Goal: Answer question/provide support: Share knowledge or assist other users

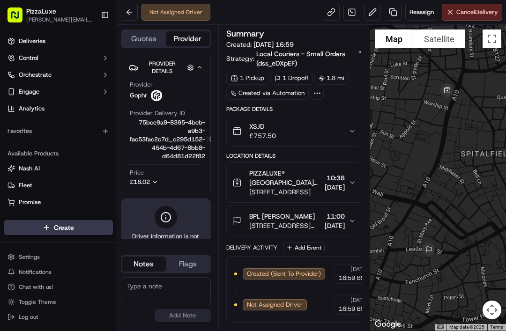
click at [144, 181] on span "£18.02" at bounding box center [140, 182] width 20 height 8
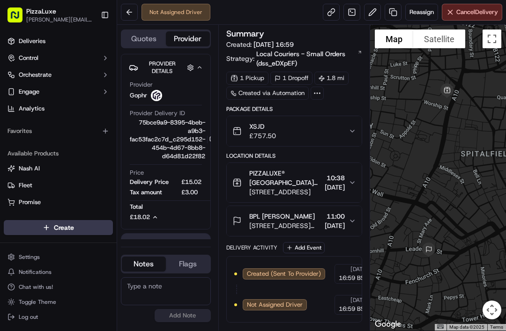
click at [287, 91] on div "Created via Automation" at bounding box center [267, 93] width 82 height 13
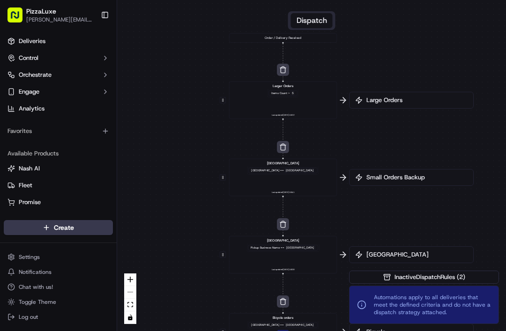
click at [61, 42] on link "Deliveries" at bounding box center [58, 41] width 109 height 15
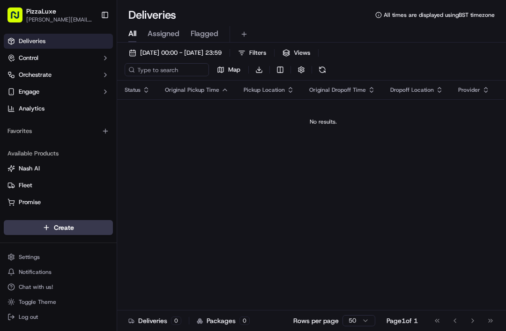
click at [226, 57] on button "[DATE] 00:00 - [DATE] 23:59" at bounding box center [175, 52] width 101 height 13
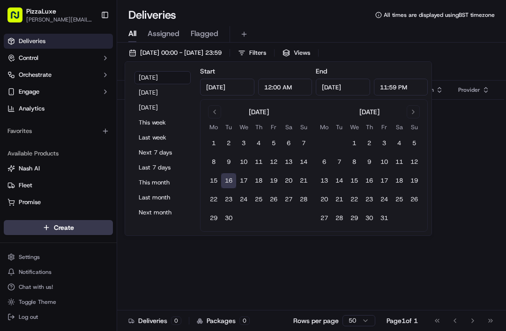
click at [246, 177] on button "17" at bounding box center [243, 180] width 15 height 15
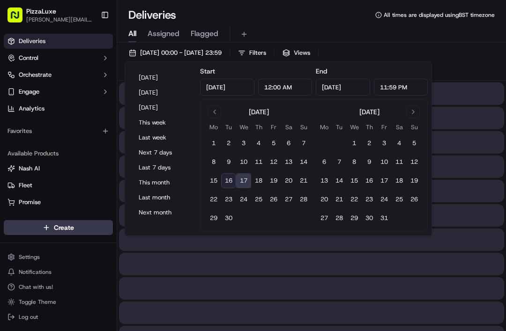
type input "[DATE]"
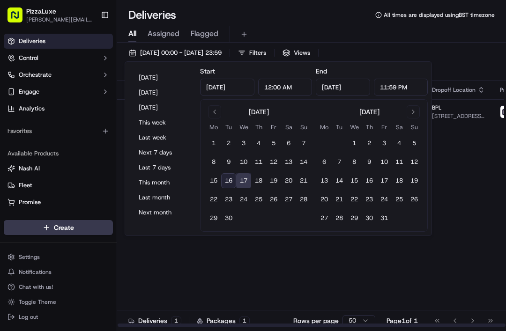
click at [340, 263] on div "Status Original Pickup Time Pickup Location Original Dropoff Time Dropoff Locat…" at bounding box center [345, 204] width 456 height 247
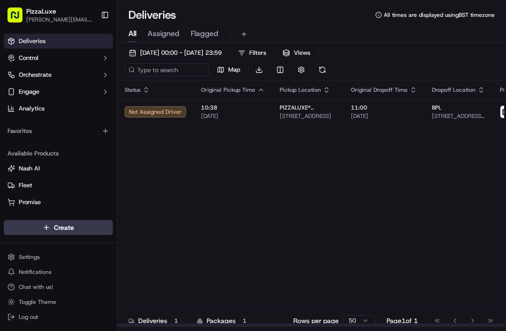
click at [161, 110] on div "Not Assigned Driver" at bounding box center [155, 111] width 61 height 11
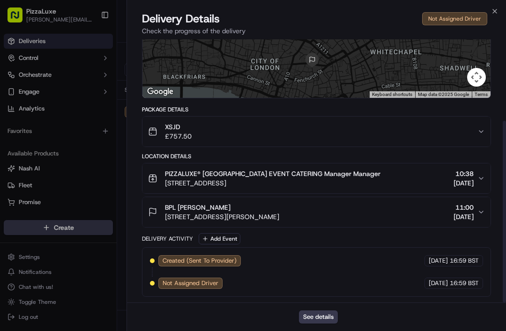
scroll to position [118, 0]
click at [326, 316] on button "See details" at bounding box center [318, 316] width 39 height 13
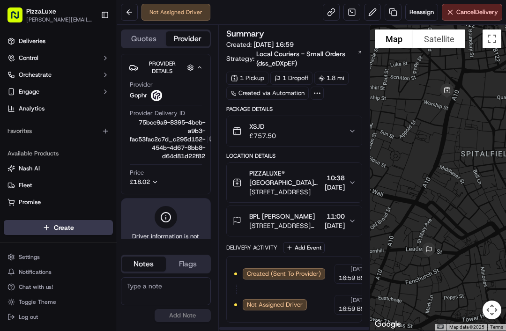
click at [318, 98] on div at bounding box center [316, 93] width 13 height 13
click at [257, 89] on div "Created via Automation" at bounding box center [267, 93] width 82 height 13
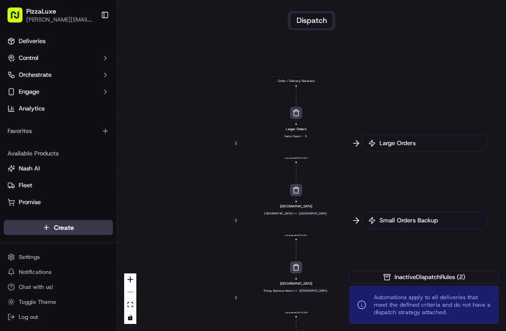
click at [67, 45] on link "Deliveries" at bounding box center [58, 41] width 109 height 15
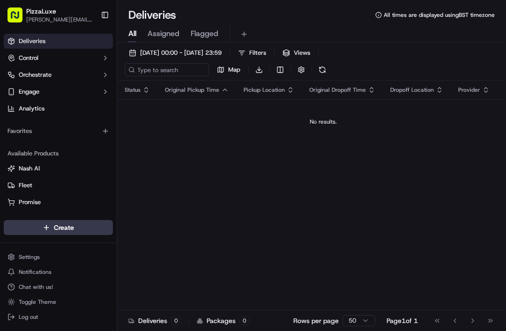
click at [221, 55] on span "[DATE] 00:00 - [DATE] 23:59" at bounding box center [180, 53] width 81 height 8
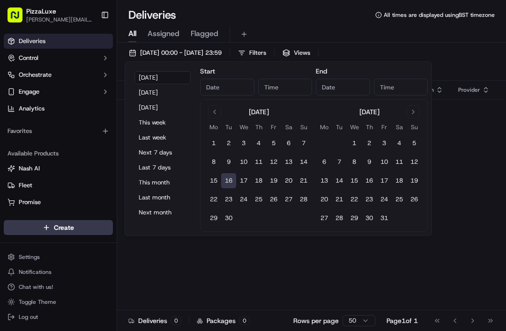
type input "[DATE]"
type input "12:00 AM"
type input "[DATE]"
type input "11:59 PM"
click at [229, 89] on input "[DATE]" at bounding box center [227, 87] width 54 height 17
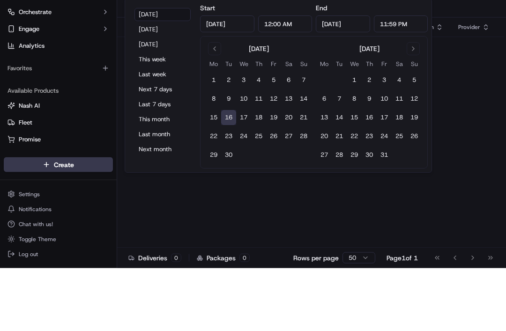
click at [250, 173] on button "17" at bounding box center [243, 180] width 15 height 15
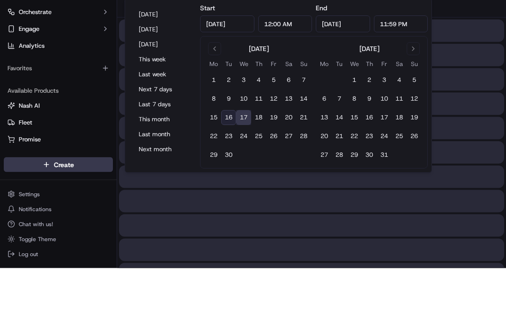
type input "[DATE]"
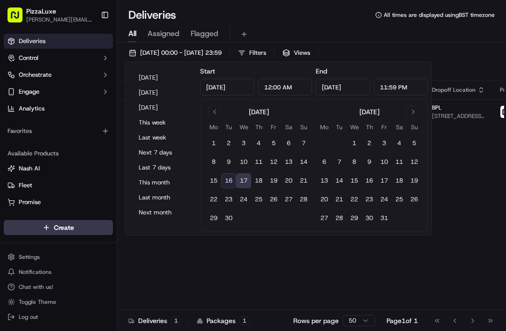
click at [245, 181] on button "17" at bounding box center [243, 180] width 15 height 15
click at [447, 164] on div "Status Original Pickup Time Pickup Location Original Dropoff Time Dropoff Locat…" at bounding box center [345, 204] width 456 height 247
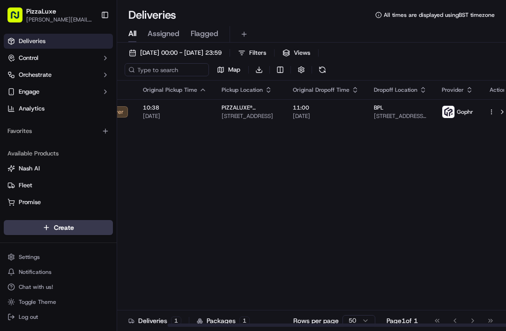
scroll to position [0, 57]
click at [497, 109] on button at bounding box center [502, 111] width 11 height 11
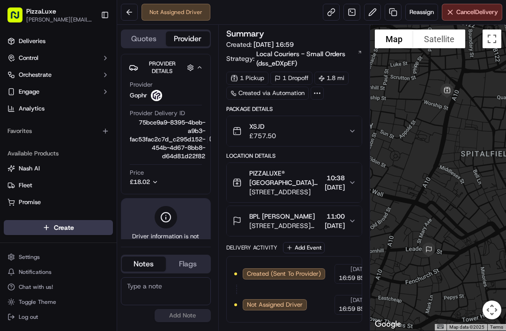
click at [373, 8] on button at bounding box center [372, 12] width 17 height 17
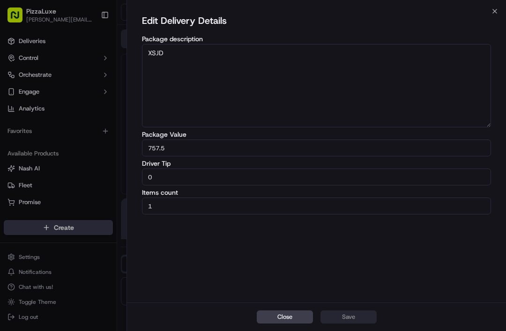
click at [492, 11] on icon "button" at bounding box center [494, 10] width 7 height 7
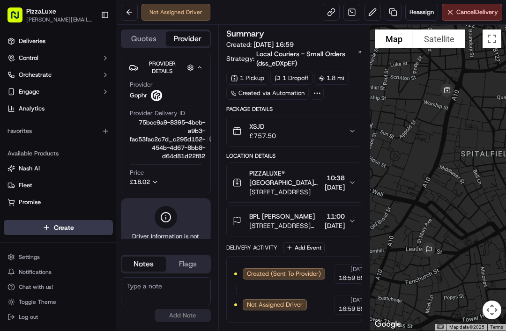
click at [370, 12] on button at bounding box center [372, 12] width 17 height 17
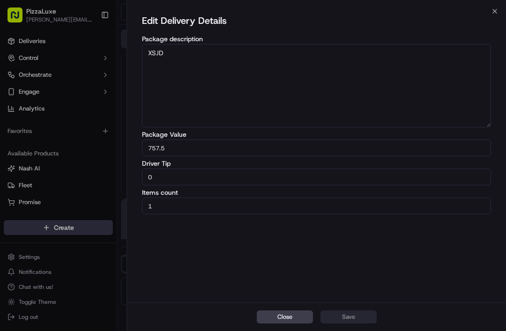
click at [221, 206] on input "1" at bounding box center [316, 206] width 349 height 17
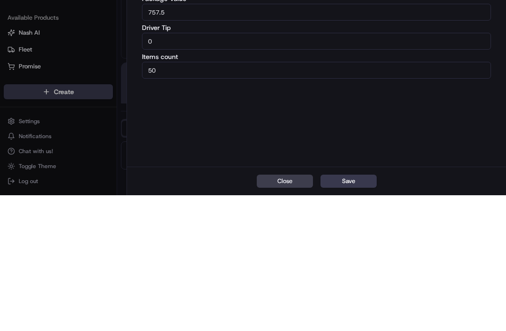
type input "50"
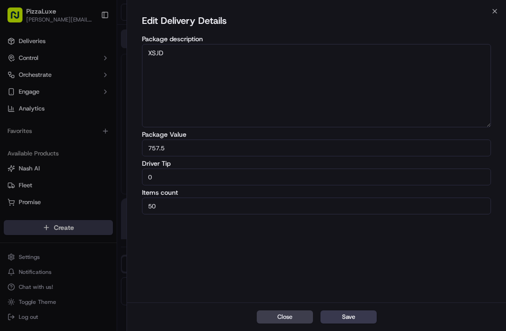
click at [360, 323] on button "Save" at bounding box center [348, 316] width 56 height 13
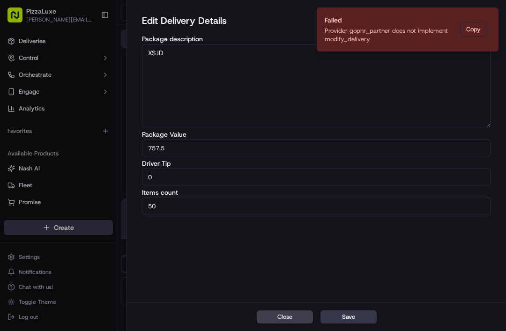
click at [382, 100] on textarea "XSJD" at bounding box center [316, 85] width 349 height 83
click at [383, 100] on textarea "XSJD" at bounding box center [316, 85] width 349 height 83
click at [396, 93] on textarea "XSJD" at bounding box center [316, 85] width 349 height 83
type textarea "XSJD Order is for 50 pizzas"
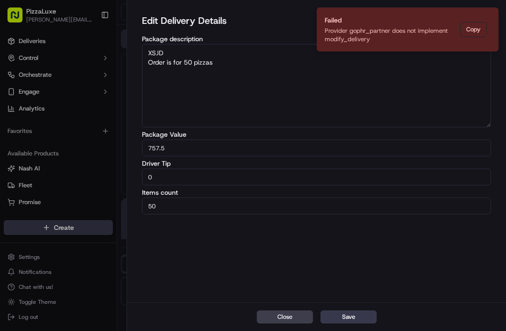
click at [354, 310] on button "Save" at bounding box center [348, 316] width 56 height 13
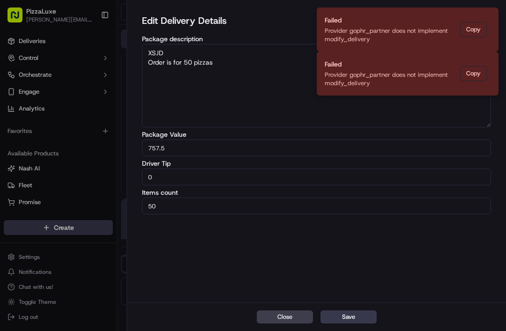
click at [52, 288] on div at bounding box center [253, 165] width 506 height 331
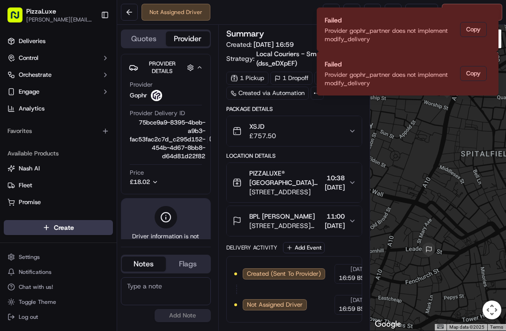
click at [38, 285] on span "Chat with us!" at bounding box center [36, 286] width 34 height 7
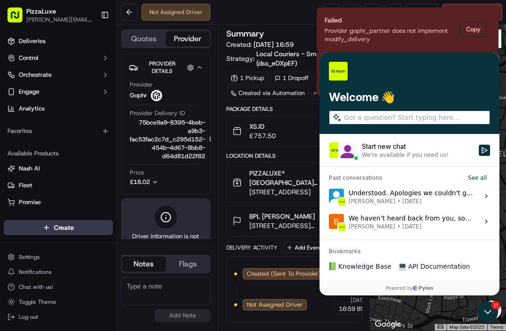
click at [391, 147] on div "Start new chat" at bounding box center [416, 146] width 111 height 9
click at [479, 147] on button "Start new chat We're available if you need us!" at bounding box center [484, 150] width 11 height 11
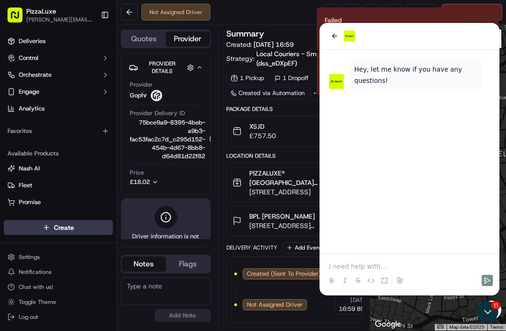
click at [355, 270] on p at bounding box center [409, 266] width 161 height 9
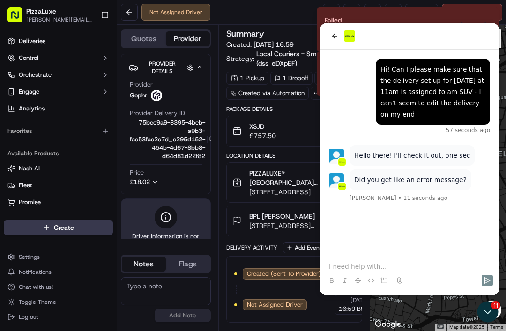
click at [390, 259] on div at bounding box center [409, 272] width 172 height 36
click at [392, 262] on p at bounding box center [409, 266] width 161 height 9
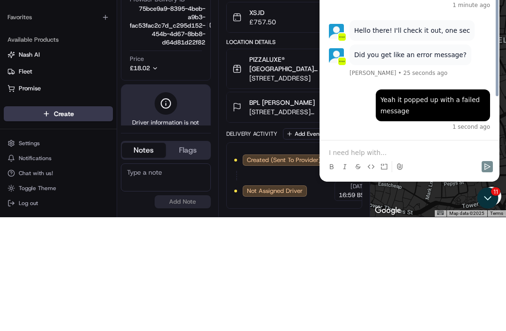
scroll to position [67, 0]
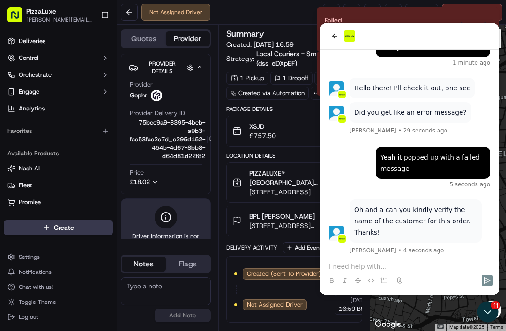
click at [393, 270] on p at bounding box center [409, 266] width 161 height 9
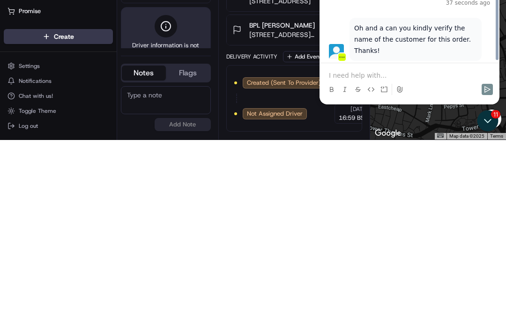
scroll to position [109, 0]
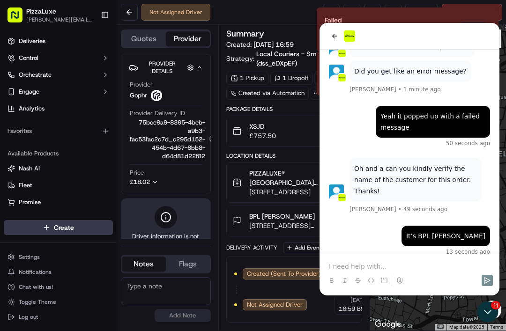
click at [324, 41] on div at bounding box center [409, 36] width 180 height 27
click at [325, 39] on div at bounding box center [409, 36] width 180 height 27
click at [336, 33] on icon "back" at bounding box center [334, 35] width 7 height 7
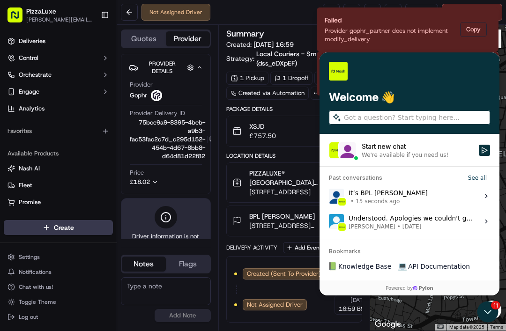
click at [467, 29] on button "Copy" at bounding box center [473, 29] width 27 height 15
click at [398, 193] on div "It’s BPL Kateryna Yemelyaneko • 15 seconds ago" at bounding box center [387, 196] width 79 height 18
click at [329, 196] on button "View issue" at bounding box center [328, 196] width 0 height 0
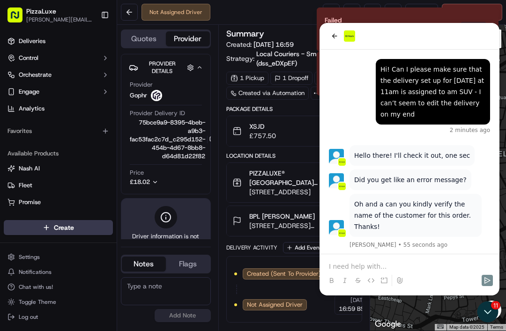
scroll to position [71, 0]
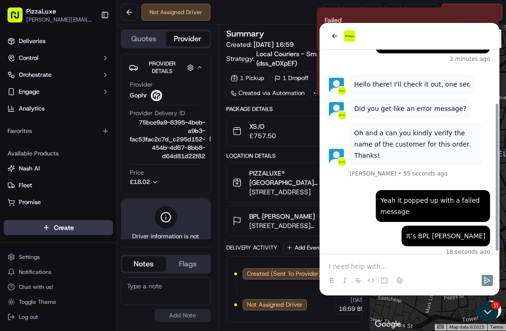
click at [382, 268] on p at bounding box center [409, 266] width 161 height 9
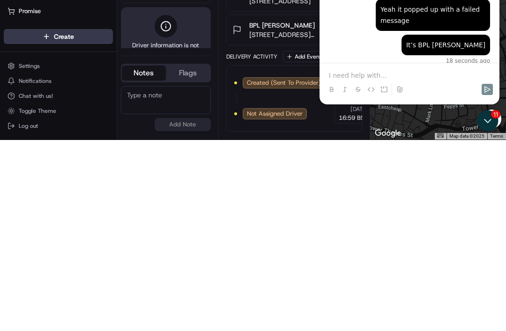
click at [359, 74] on p at bounding box center [409, 75] width 161 height 9
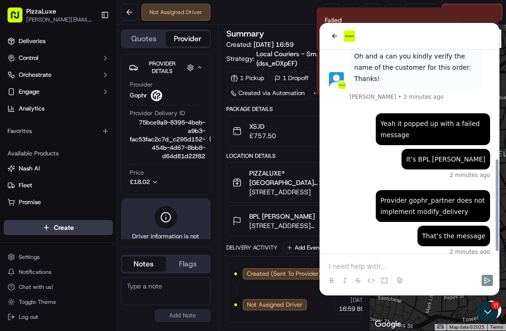
scroll to position [238, 0]
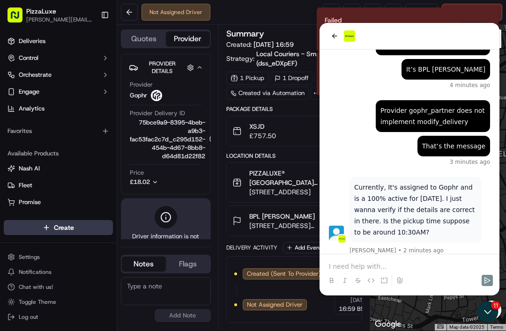
click at [428, 263] on p at bounding box center [409, 266] width 161 height 9
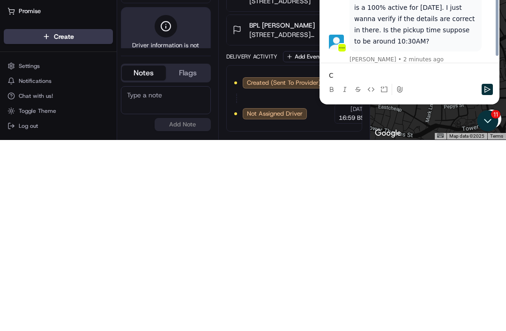
scroll to position [228, 0]
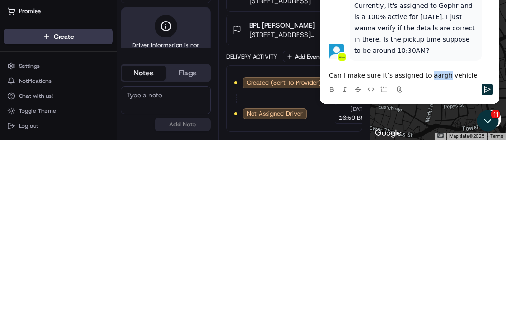
click at [428, 72] on p "Can I make sure it’s assigned to aargh vehicle" at bounding box center [409, 75] width 161 height 9
click at [464, 67] on div "Can I make sure it’s assigned to large vehicle" at bounding box center [409, 81] width 172 height 36
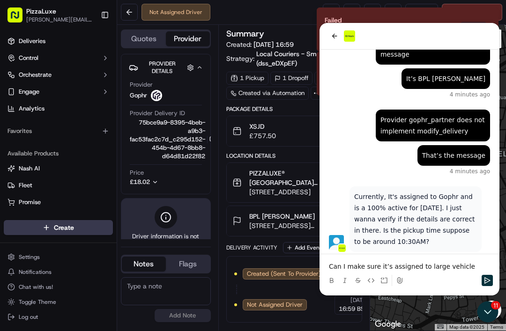
click at [468, 266] on p "Can I make sure it’s assigned to large vehicle" at bounding box center [409, 266] width 161 height 9
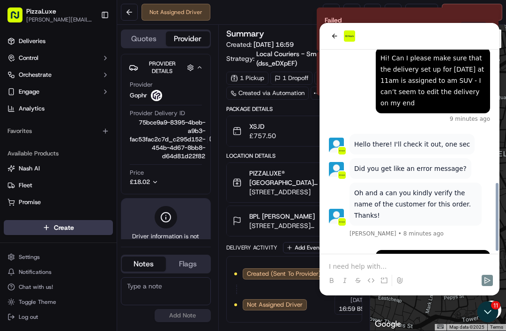
scroll to position [391, 0]
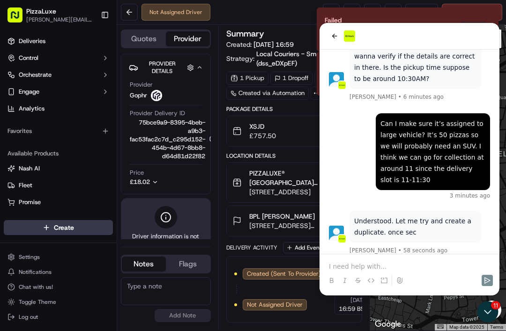
click at [408, 260] on div at bounding box center [409, 272] width 172 height 36
click at [399, 262] on p at bounding box center [409, 266] width 161 height 9
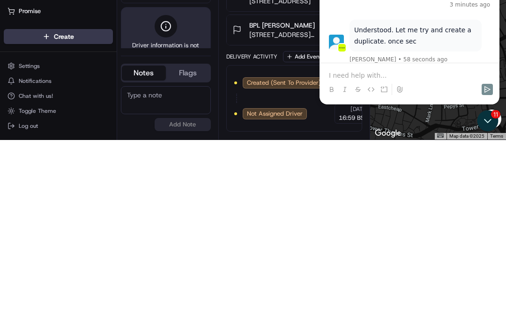
scroll to position [382, 0]
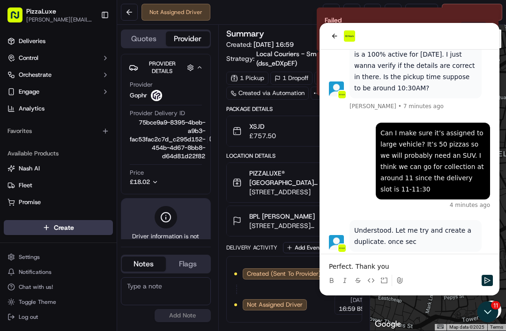
click at [489, 285] on button "Send" at bounding box center [486, 280] width 11 height 11
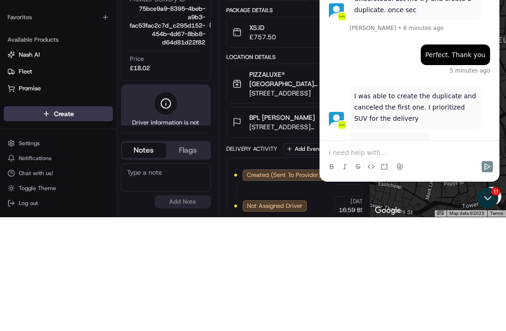
scroll to position [539, 0]
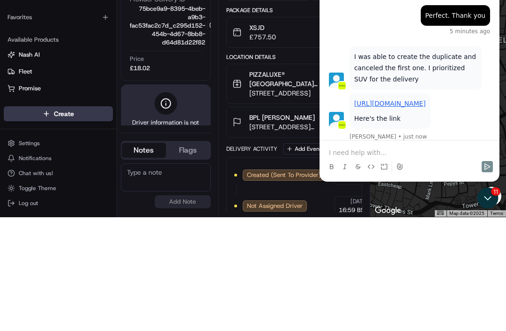
click at [426, 100] on link "https://portal.usenash.com/active/job_WEjnjQtk5VGqdQKMvrYJA5/cfg_DHeXWWJcLjNSP9…" at bounding box center [390, 103] width 72 height 7
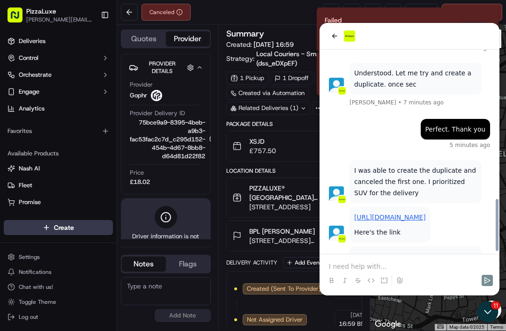
scroll to position [575, 0]
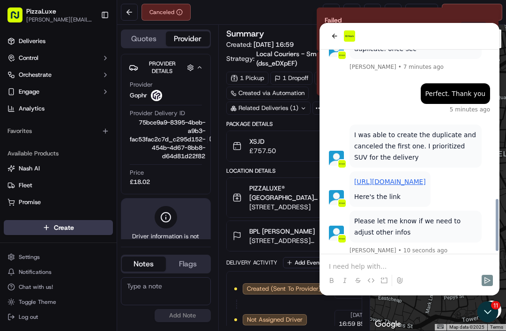
click at [374, 264] on p at bounding box center [409, 266] width 161 height 9
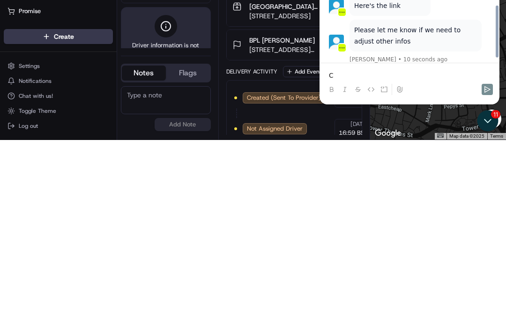
scroll to position [566, 0]
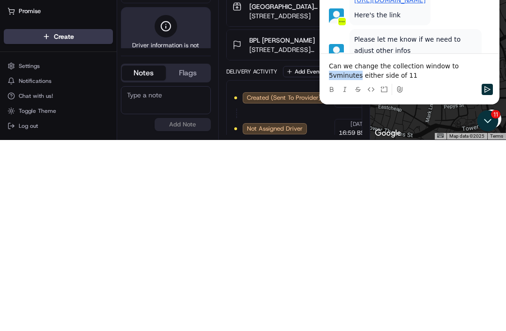
click at [466, 63] on p "Can we change the collection window to 5vminutes either side of 11" at bounding box center [409, 70] width 161 height 19
click at [420, 73] on p "Can we change the collection window to 5 minutes either side of 11" at bounding box center [409, 70] width 161 height 19
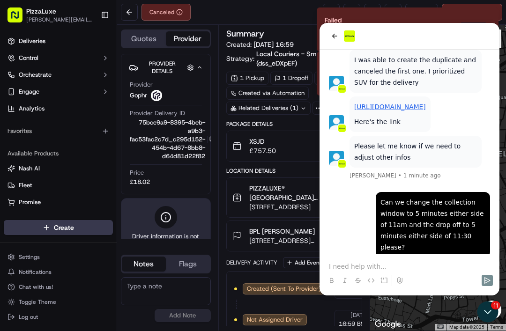
click at [392, 262] on p at bounding box center [409, 266] width 161 height 9
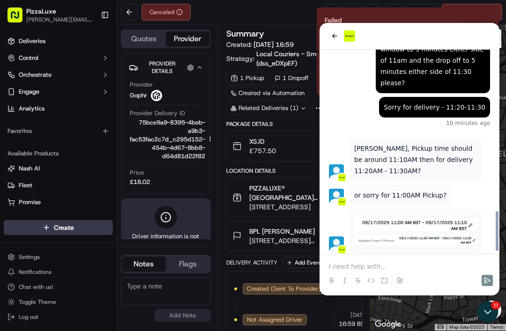
scroll to position [814, 0]
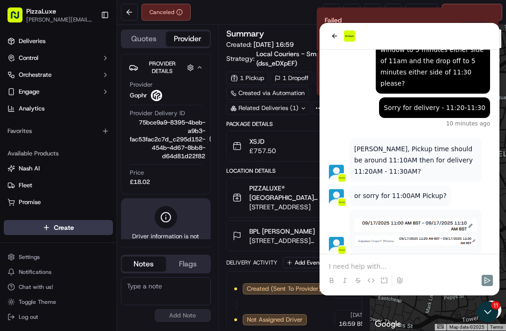
click at [436, 264] on p at bounding box center [409, 266] width 161 height 9
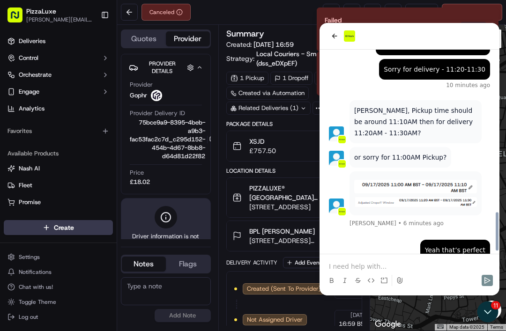
scroll to position [853, 0]
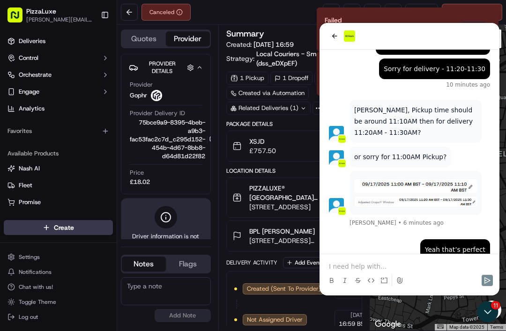
click at [132, 10] on button at bounding box center [129, 12] width 17 height 17
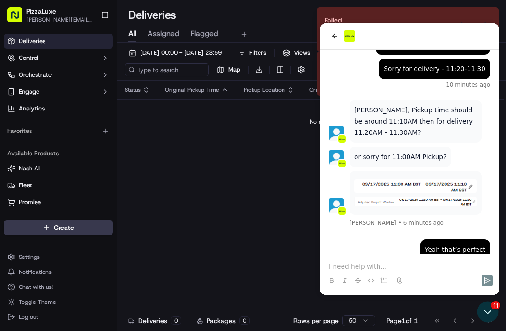
click at [158, 53] on span "[DATE] 00:00 - [DATE] 23:59" at bounding box center [180, 53] width 81 height 8
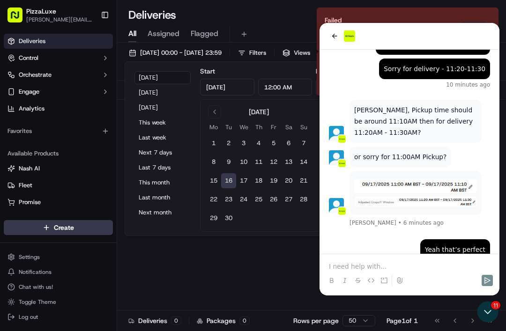
click at [239, 179] on button "17" at bounding box center [243, 180] width 15 height 15
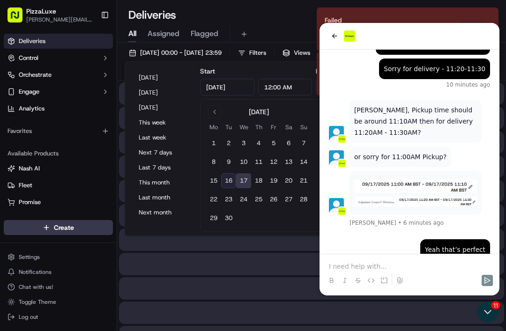
type input "[DATE]"
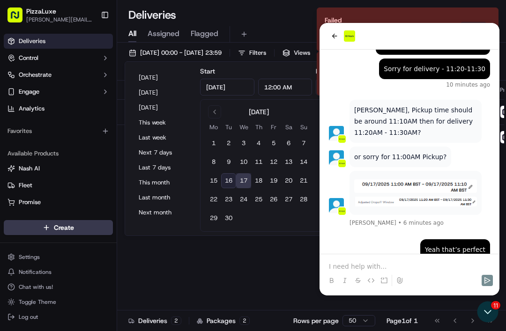
click at [194, 263] on div "Status Original Pickup Time Pickup Location Original Dropoff Time Dropoff Locat…" at bounding box center [351, 204] width 469 height 247
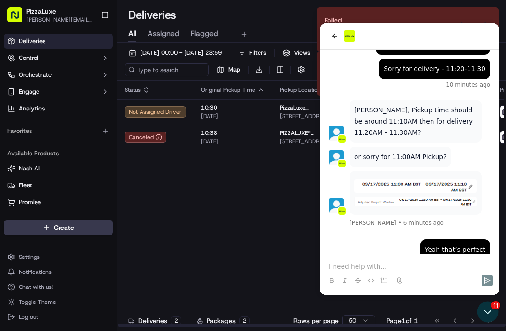
click at [153, 108] on div "Not Assigned Driver" at bounding box center [155, 111] width 61 height 11
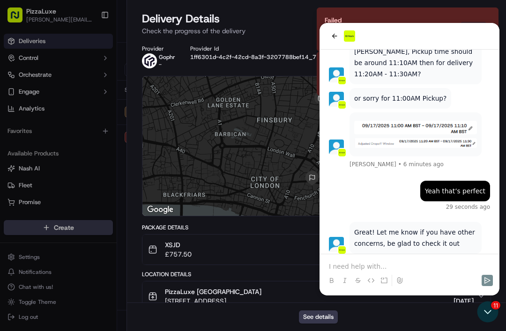
scroll to position [936, 0]
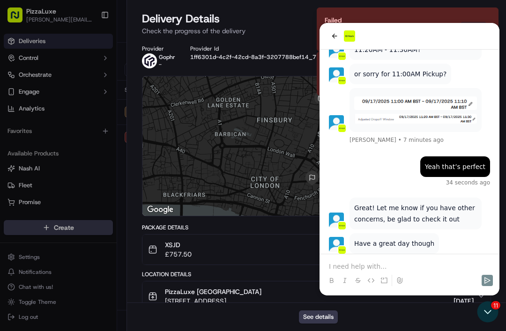
click at [400, 261] on button "XSJD £757.50" at bounding box center [316, 250] width 348 height 30
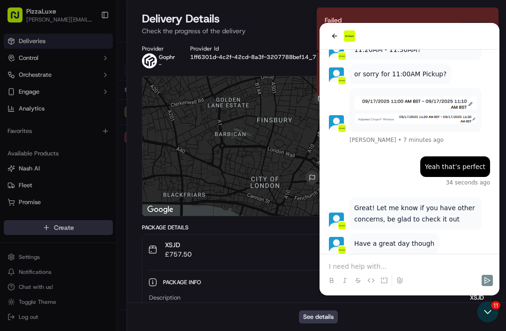
click at [363, 262] on button "XSJD £757.50" at bounding box center [316, 250] width 348 height 30
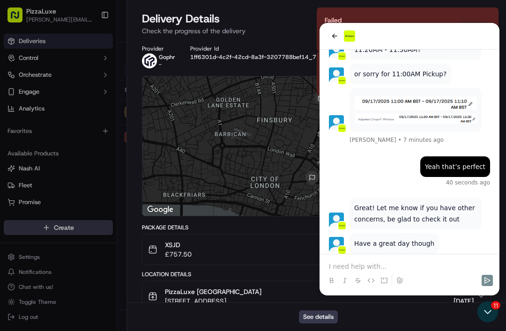
click at [426, 261] on button "XSJD £757.50" at bounding box center [316, 250] width 348 height 30
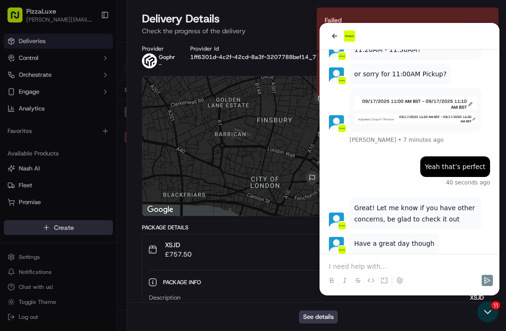
click at [433, 261] on button "XSJD £757.50" at bounding box center [316, 250] width 348 height 30
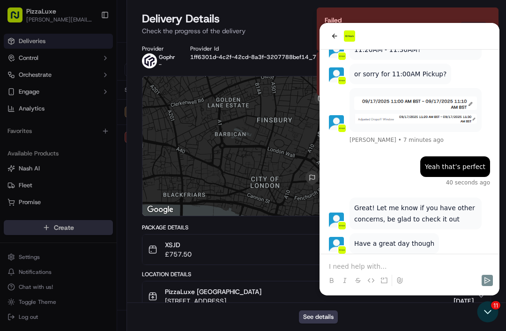
click at [37, 287] on div at bounding box center [253, 165] width 506 height 331
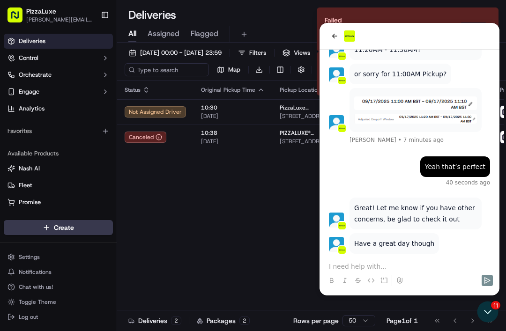
click at [409, 265] on p at bounding box center [409, 266] width 161 height 9
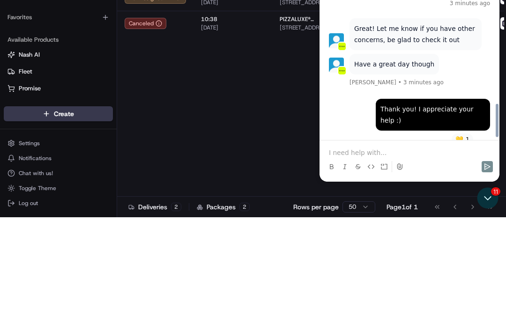
scroll to position [1009, 0]
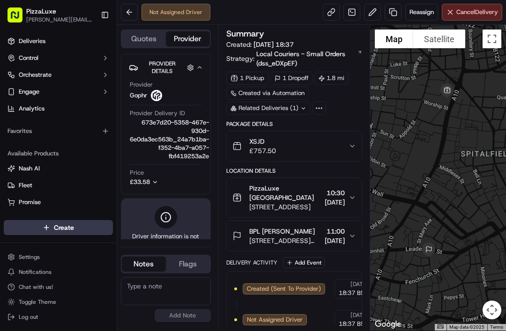
click at [353, 196] on icon "button" at bounding box center [351, 197] width 7 height 7
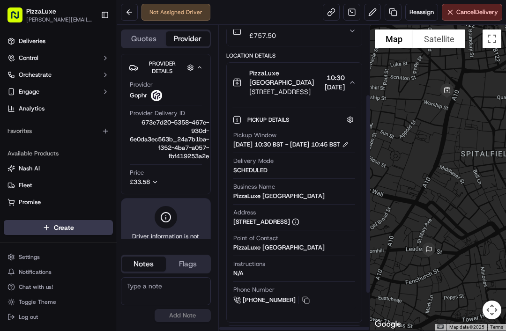
scroll to position [117, 0]
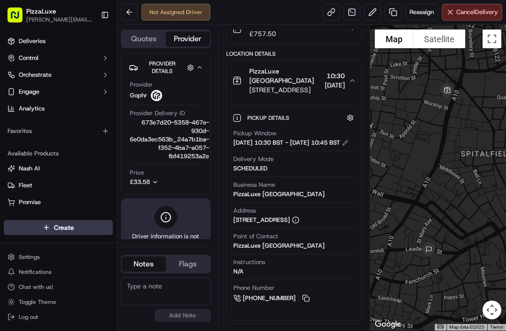
click at [348, 145] on button at bounding box center [345, 143] width 7 height 7
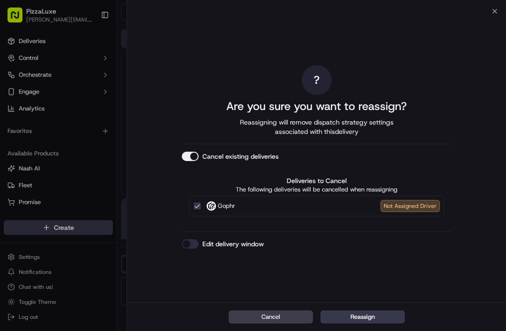
click at [193, 243] on button "Edit delivery window" at bounding box center [190, 243] width 17 height 9
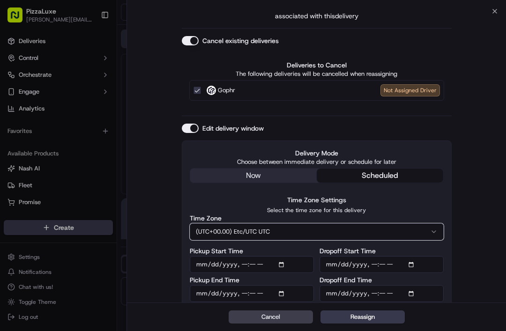
scroll to position [0, 0]
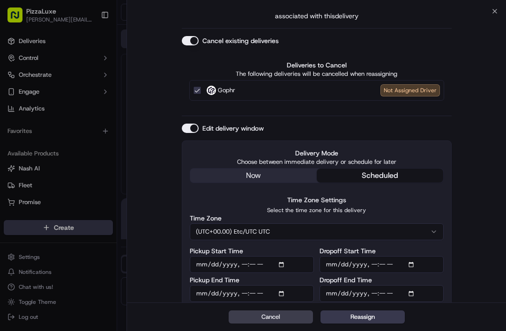
click at [503, 12] on div "? Are you sure you want to reassign? Reassigning will remove dispatch strategy …" at bounding box center [316, 130] width 379 height 364
click at [503, 11] on div "? Are you sure you want to reassign? Reassigning will remove dispatch strategy …" at bounding box center [316, 130] width 379 height 364
click at [261, 313] on button "Cancel" at bounding box center [270, 316] width 84 height 13
